Goal: Find specific page/section: Find specific page/section

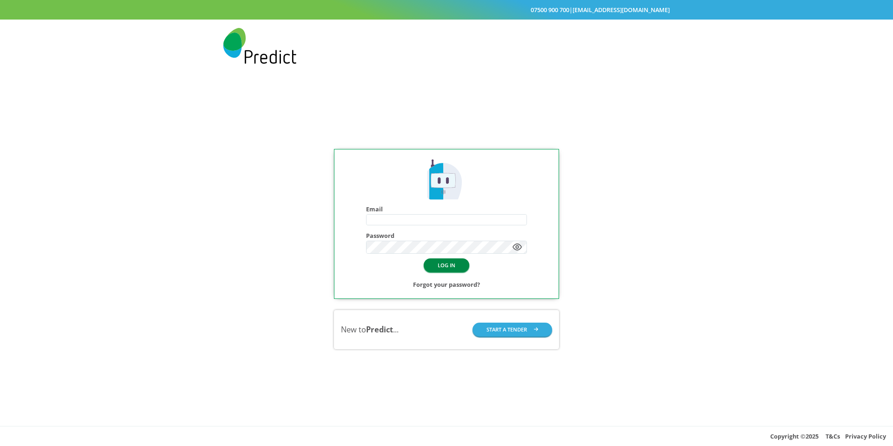
type input "**********"
click at [441, 266] on button "LOG IN" at bounding box center [447, 264] width 46 height 13
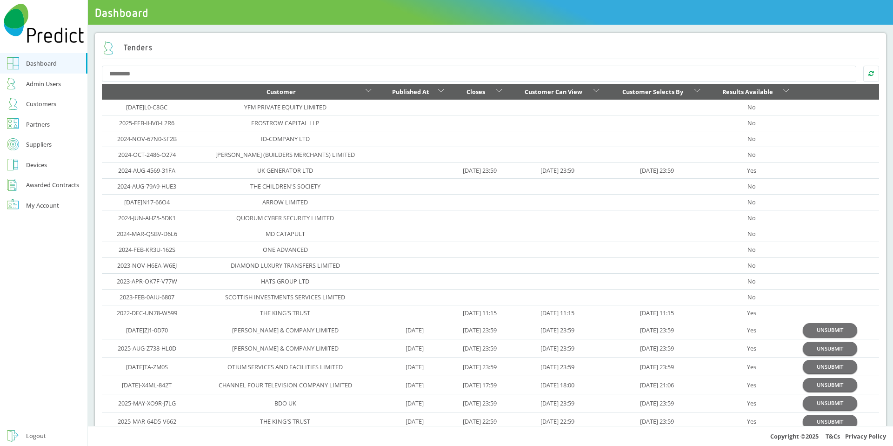
click at [49, 102] on div "Customers" at bounding box center [41, 103] width 30 height 11
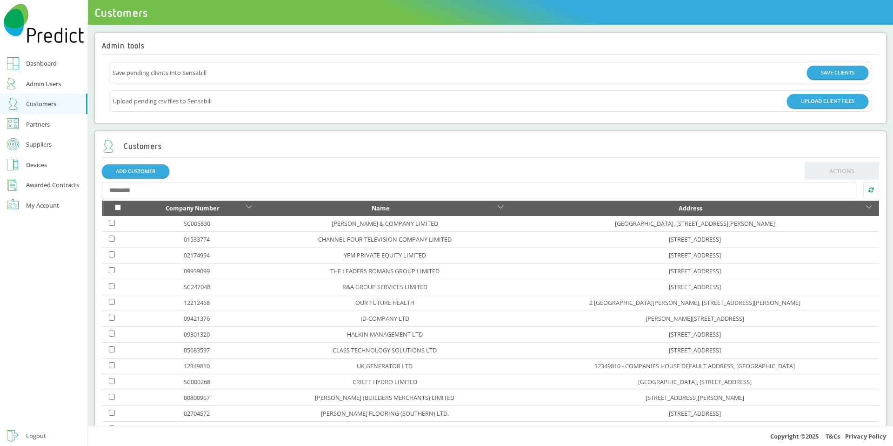
click at [232, 186] on input "text" at bounding box center [479, 190] width 755 height 17
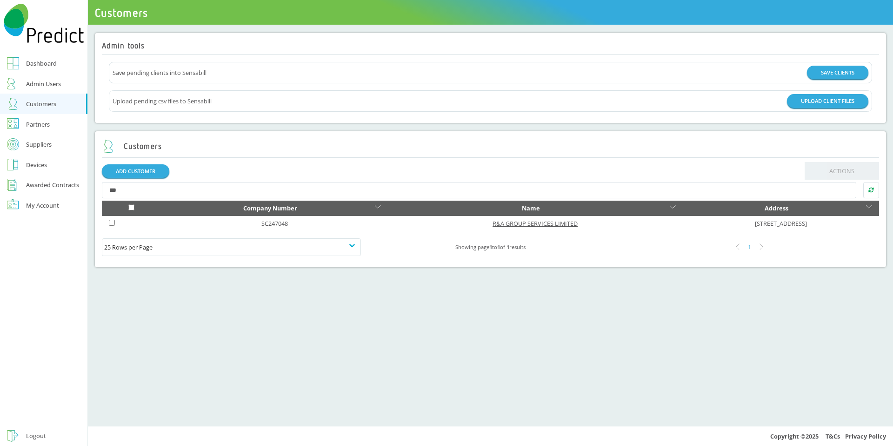
type input "***"
click at [493, 225] on link "R&A GROUP SERVICES LIMITED" at bounding box center [535, 223] width 85 height 8
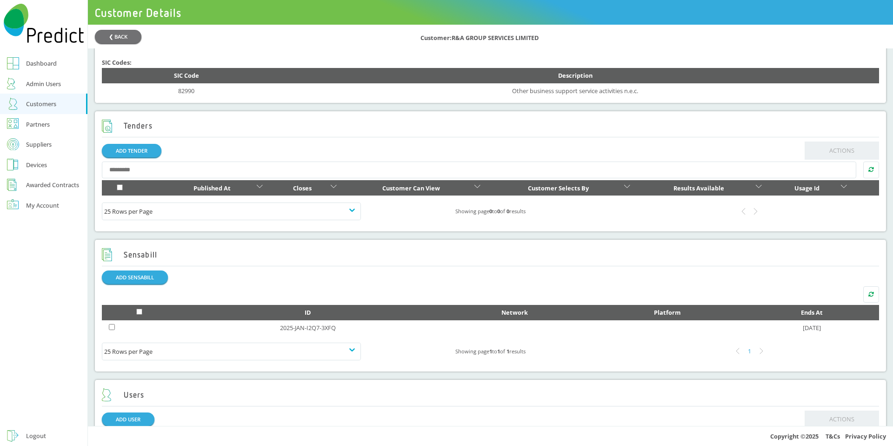
scroll to position [305, 0]
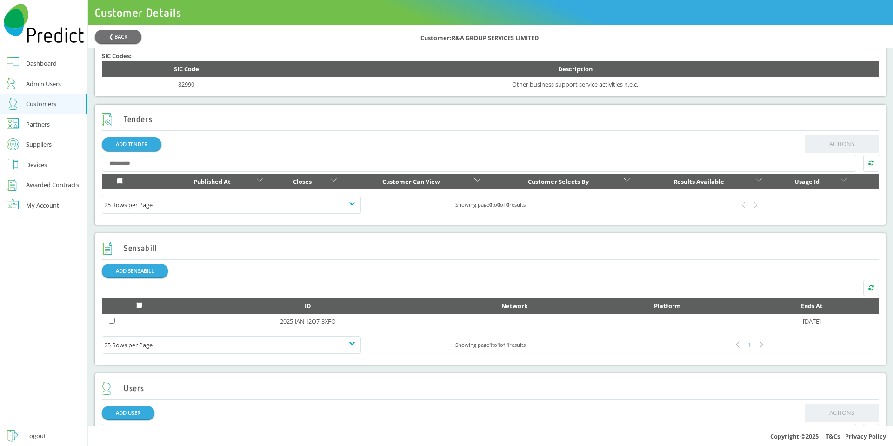
click at [299, 321] on link "2025-JAN-I2Q7-3XFQ" at bounding box center [308, 321] width 56 height 8
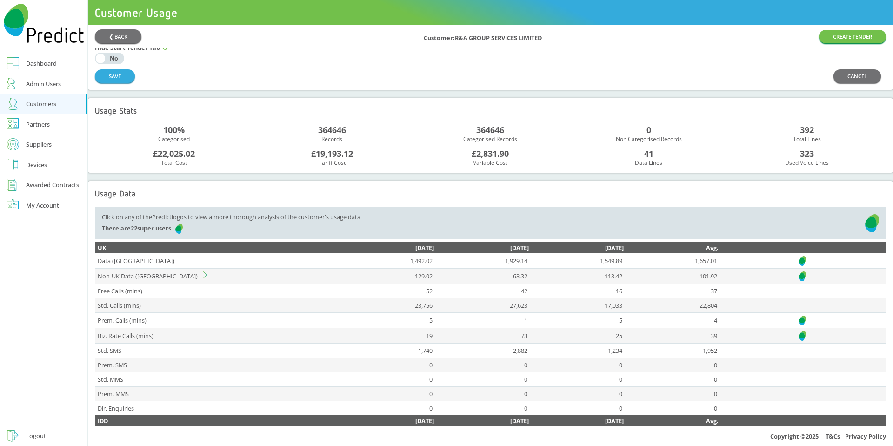
scroll to position [614, 0]
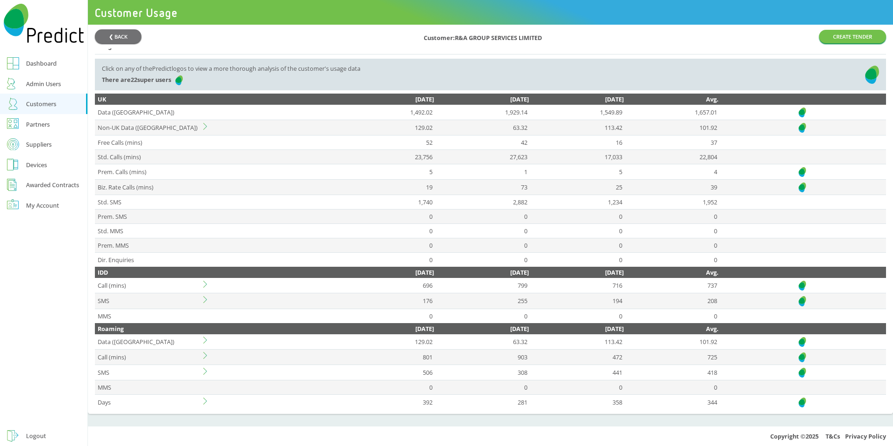
click at [210, 128] on icon at bounding box center [206, 126] width 7 height 7
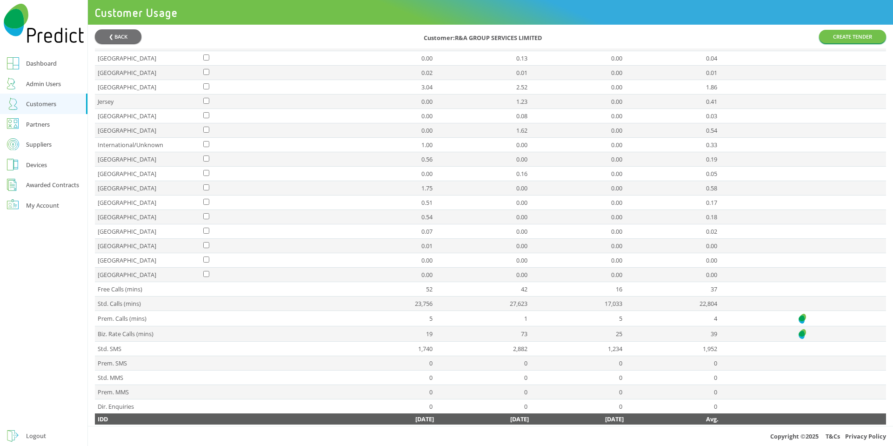
scroll to position [956, 0]
